Goal: Find contact information: Find contact information

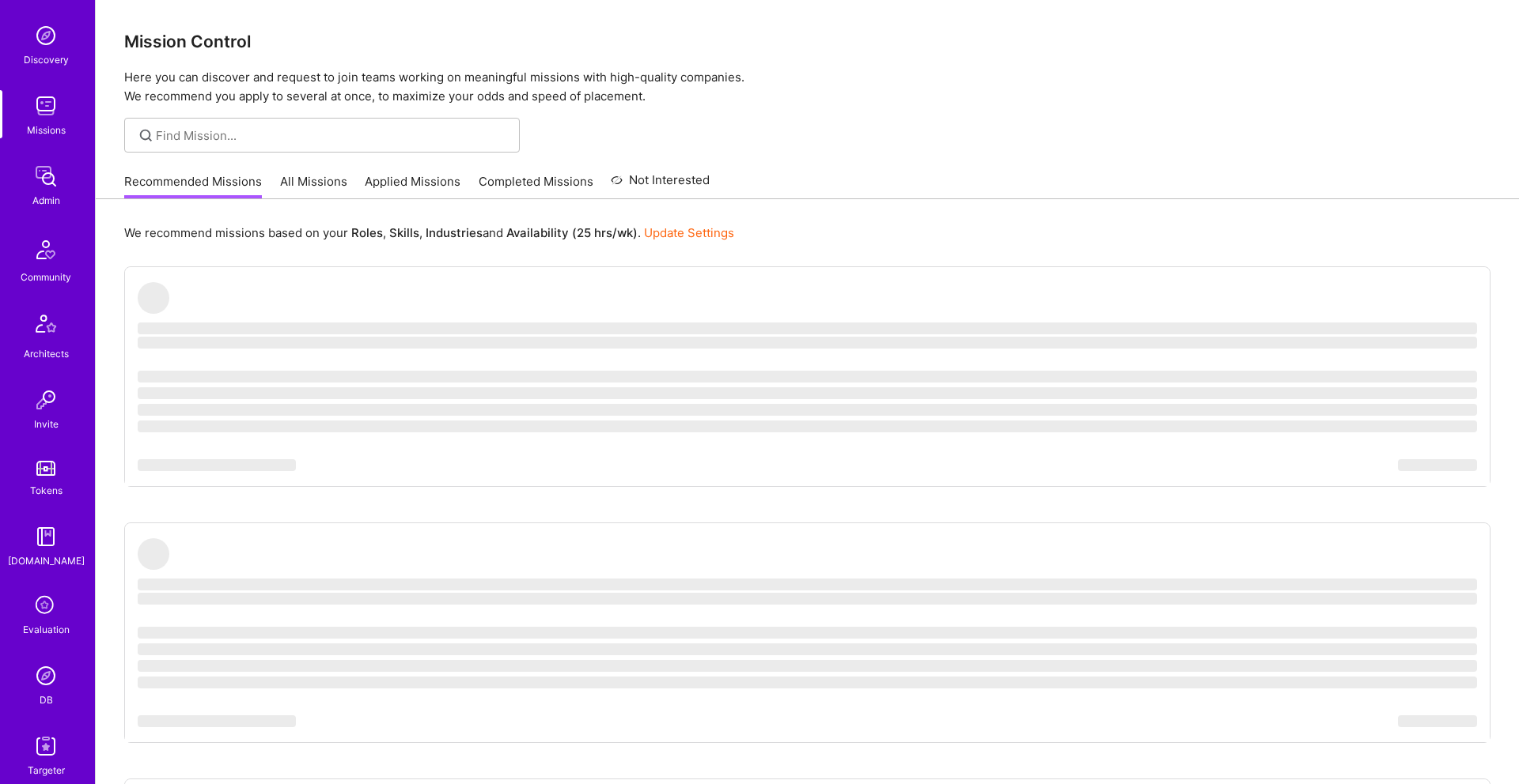
scroll to position [193, 0]
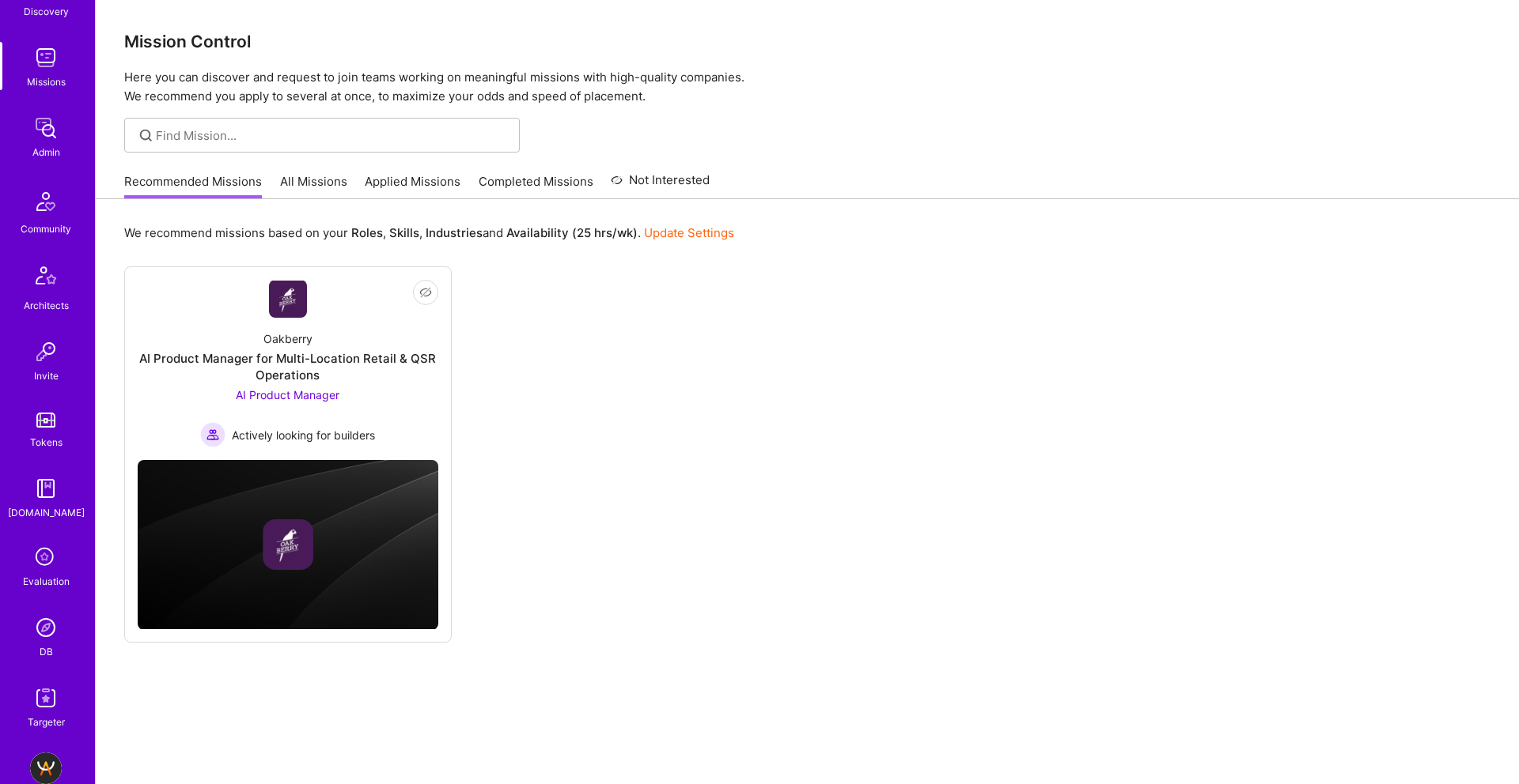
click at [53, 627] on img at bounding box center [46, 628] width 32 height 32
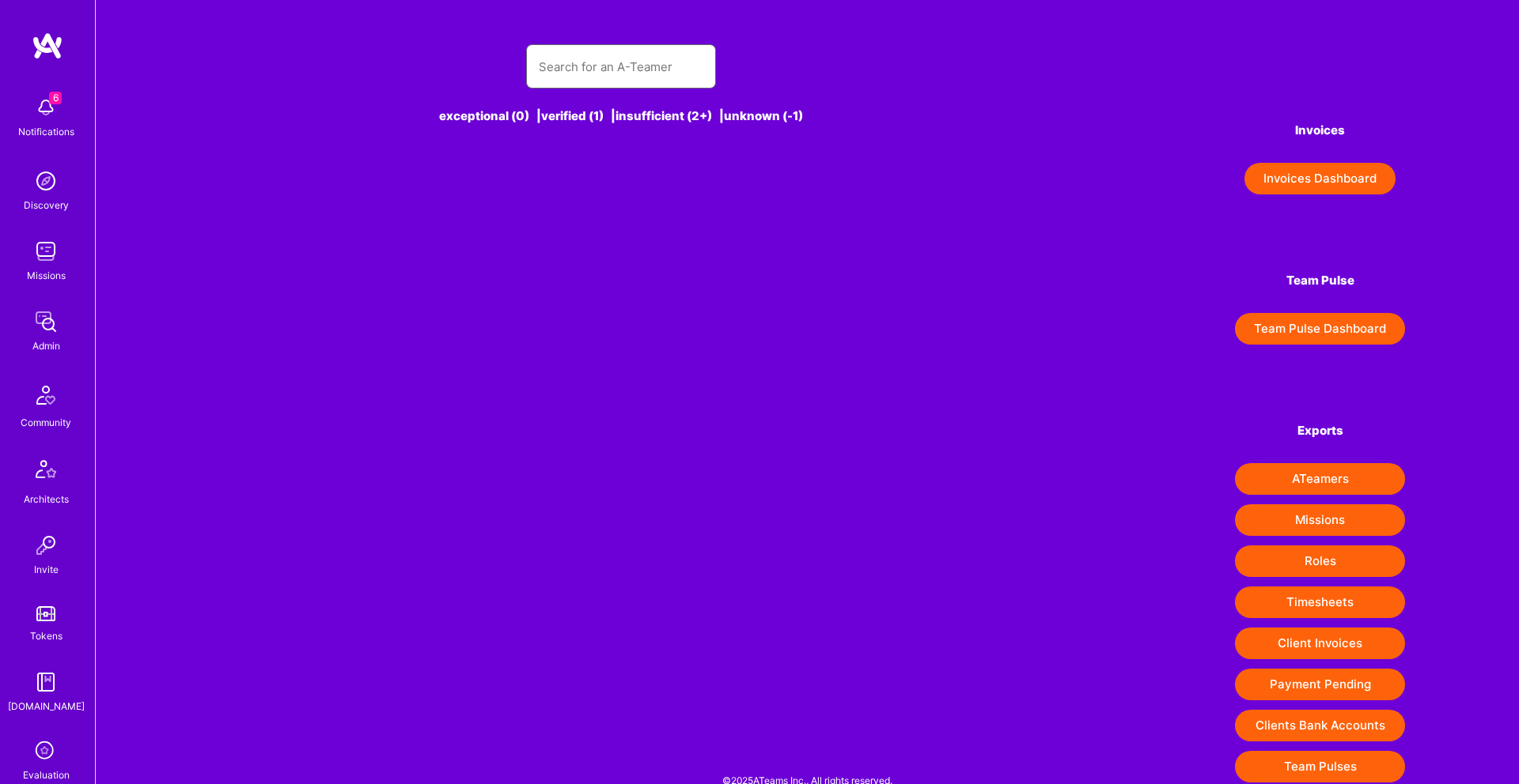
click at [641, 47] on input "text" at bounding box center [620, 67] width 164 height 40
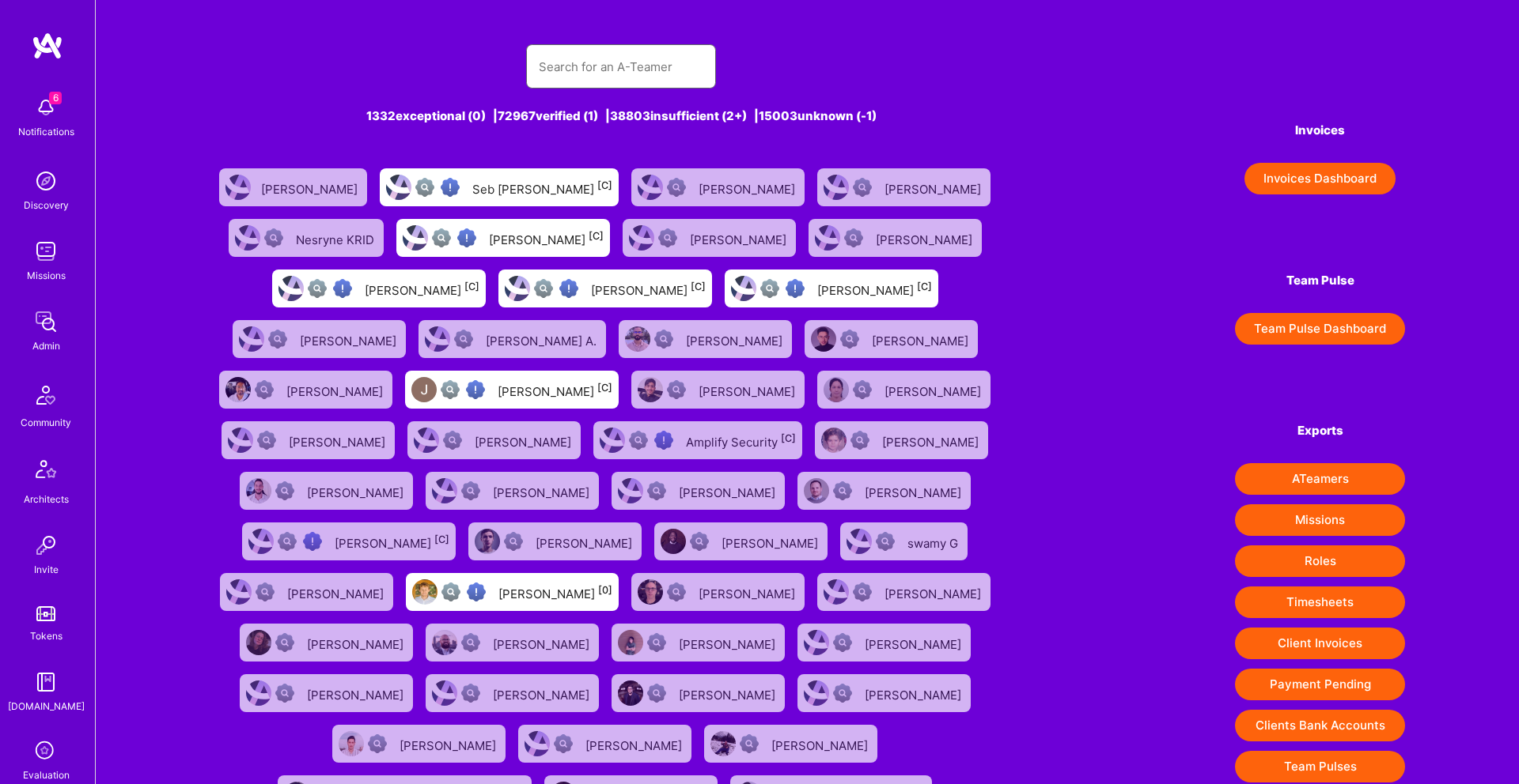
type input "E"
type input "r"
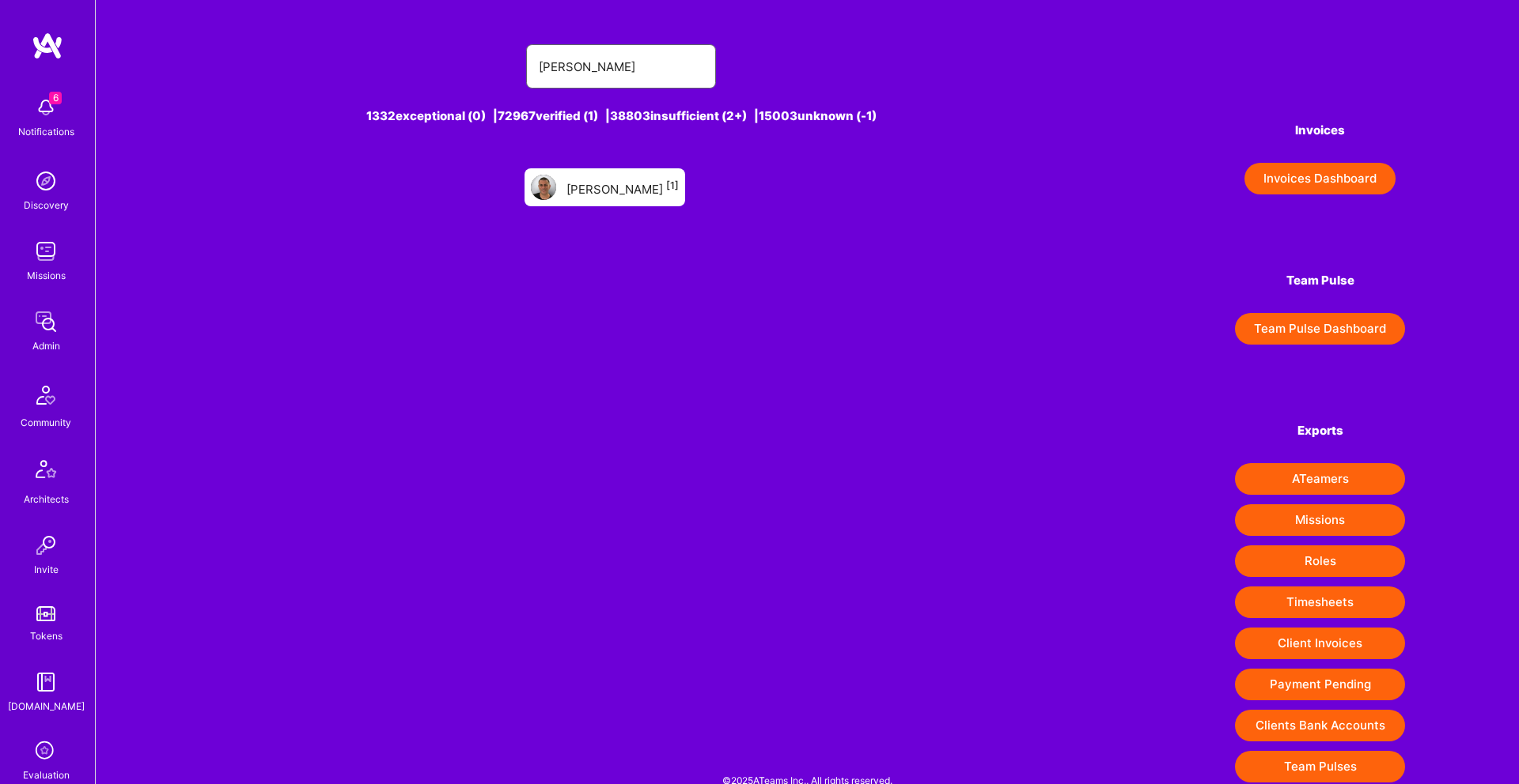
type input "[PERSON_NAME]"
click at [619, 187] on div "[PERSON_NAME] [1]" at bounding box center [622, 187] width 113 height 20
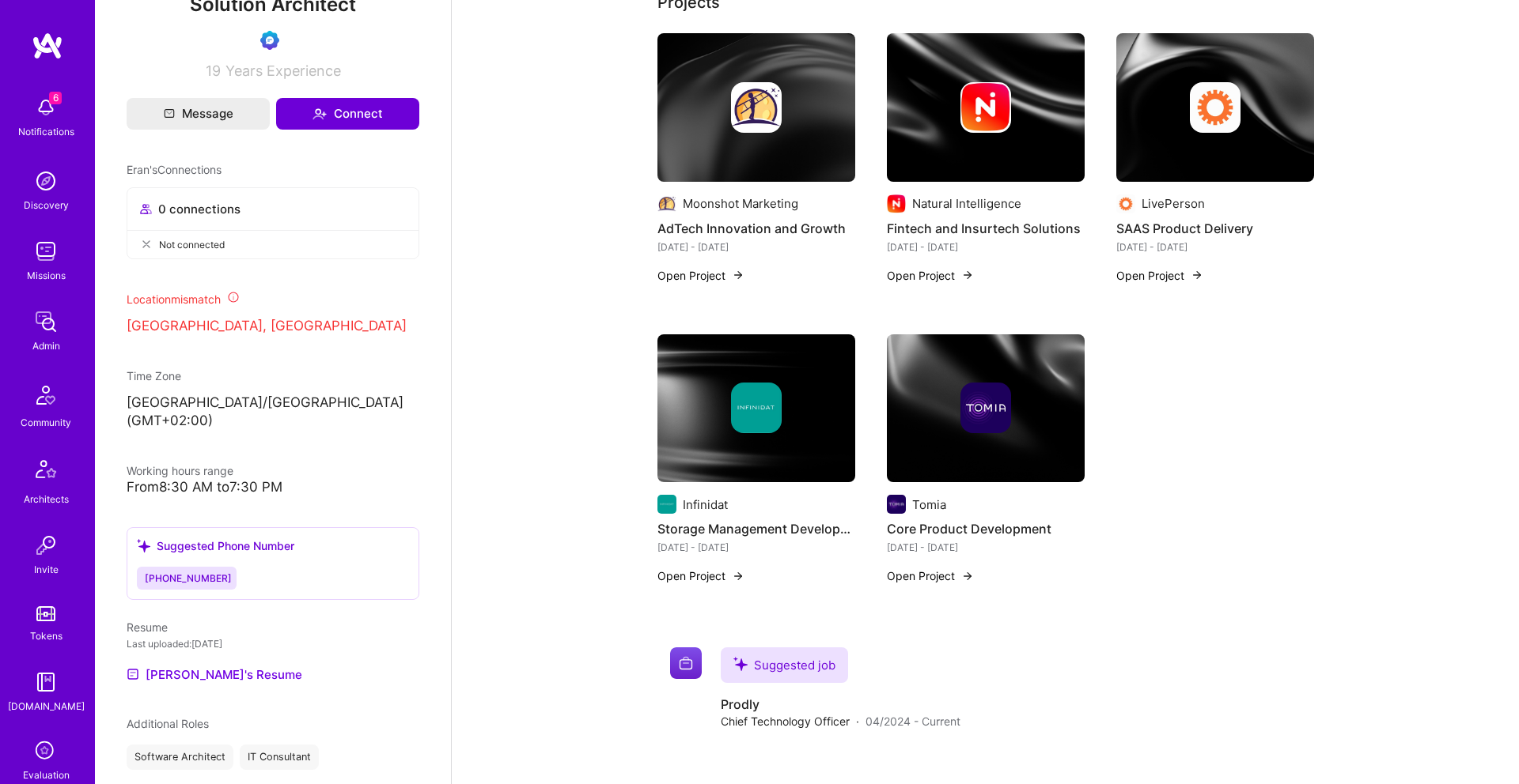
scroll to position [576, 0]
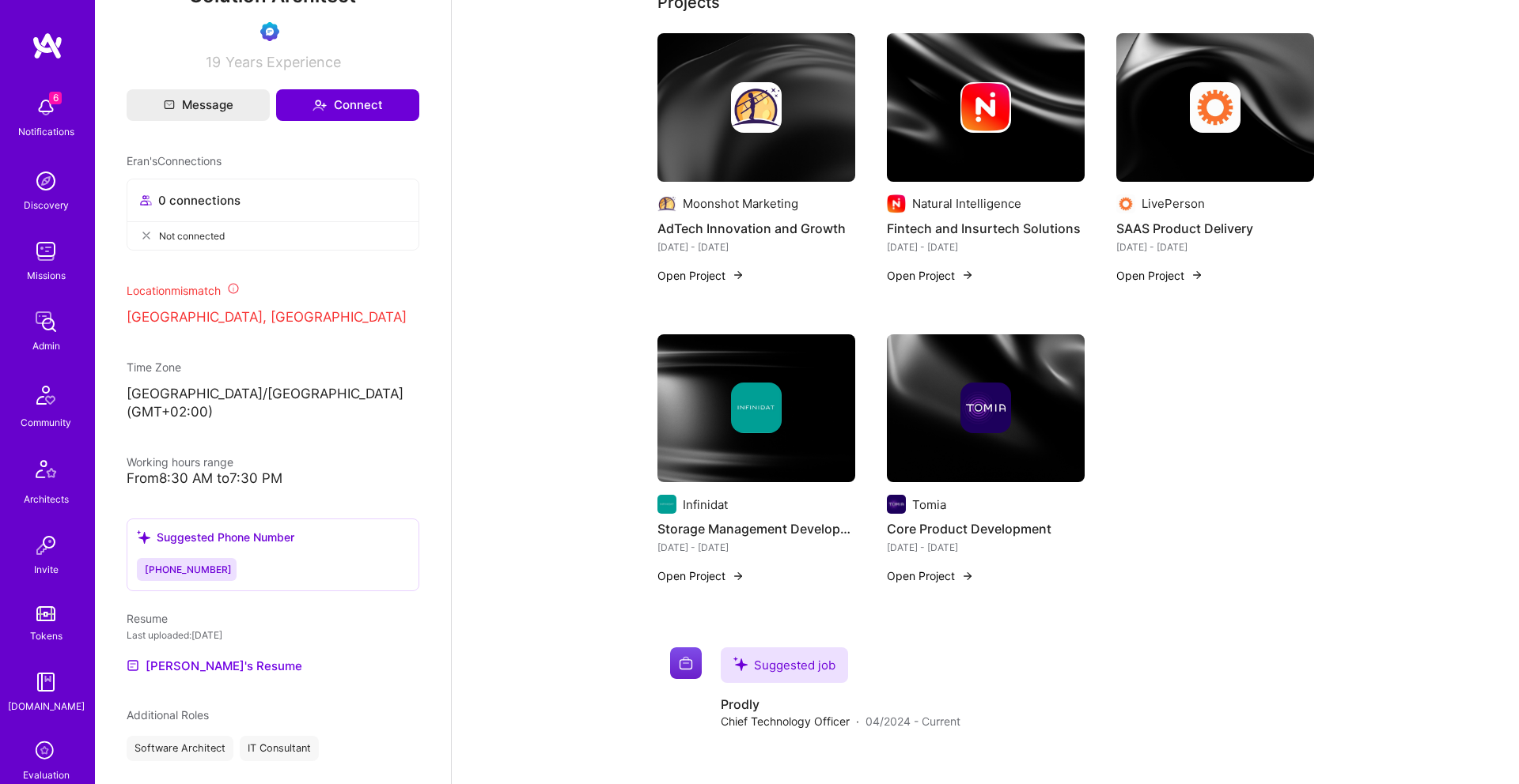
click at [177, 568] on span "[PHONE_NUMBER]" at bounding box center [188, 569] width 87 height 12
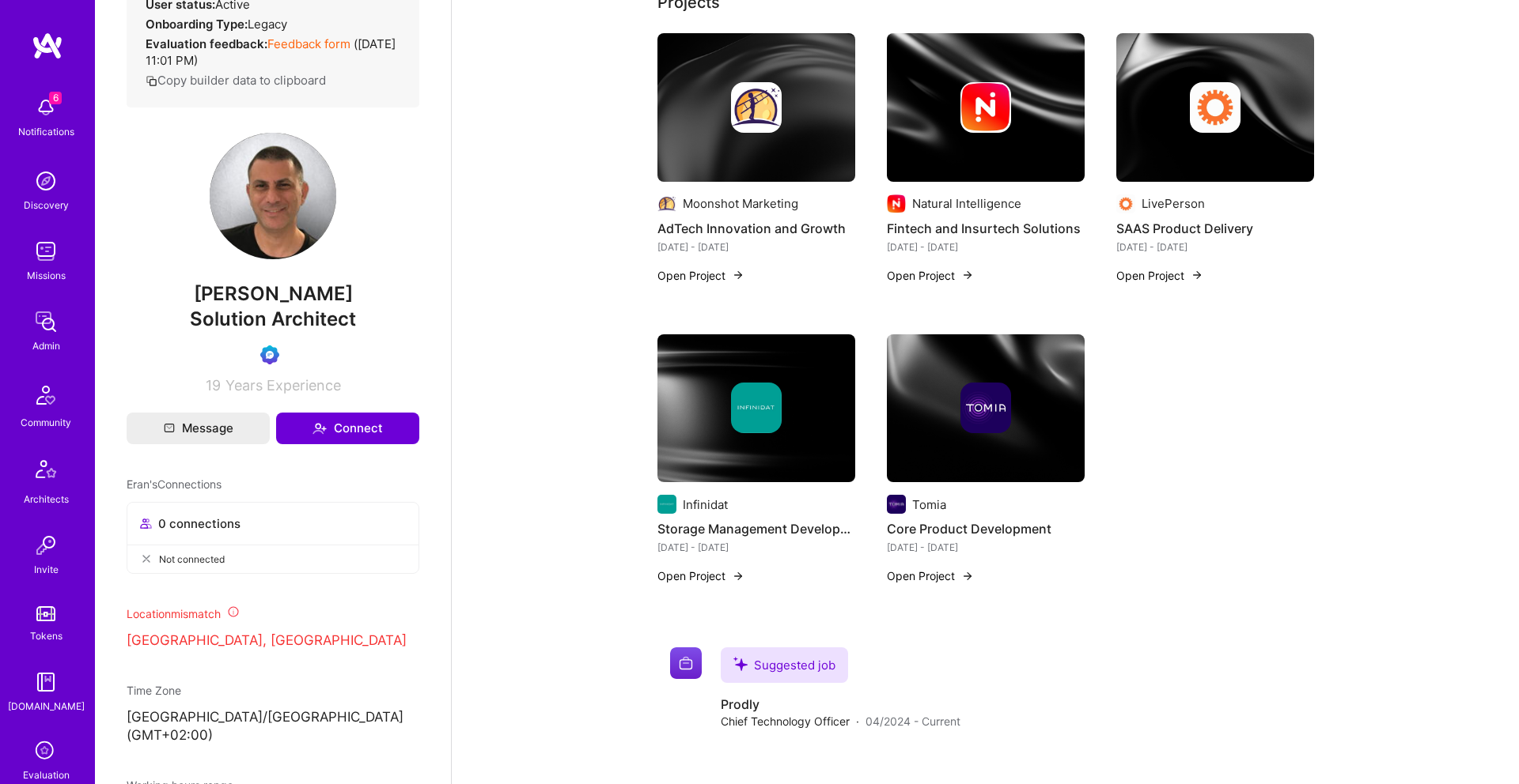
scroll to position [261, 0]
